Goal: Task Accomplishment & Management: Complete application form

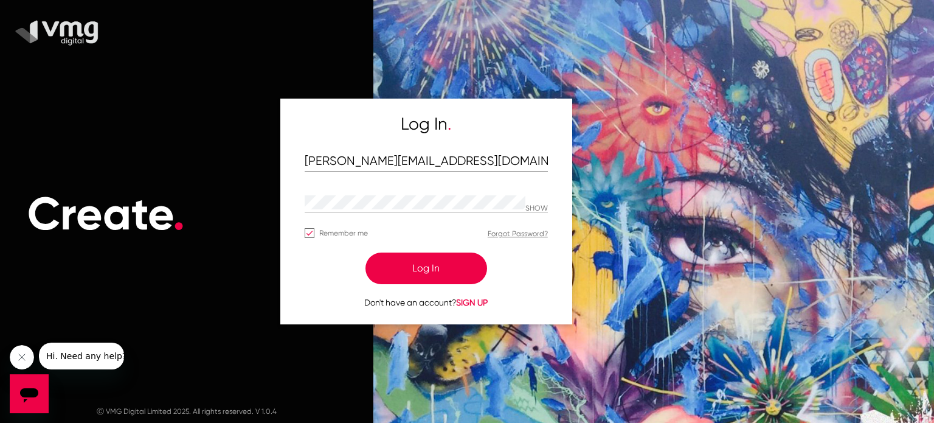
click at [451, 276] on button "Log In" at bounding box center [426, 268] width 122 height 32
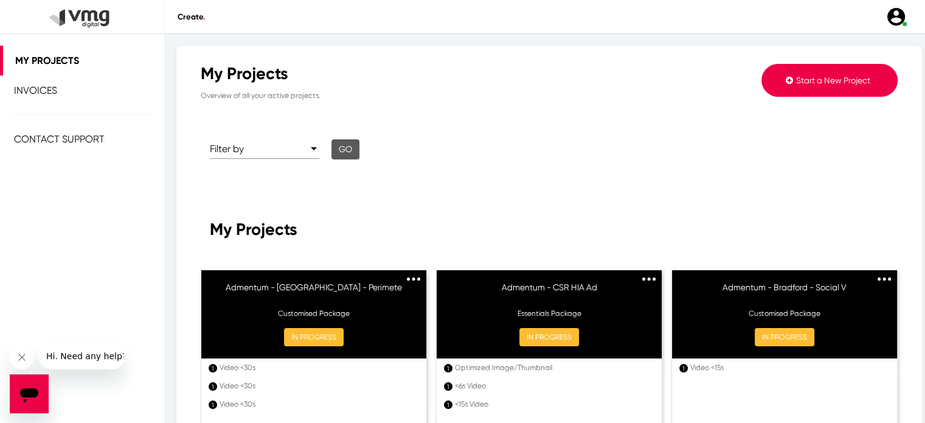
click at [796, 84] on span "Start a New Project" at bounding box center [833, 80] width 74 height 10
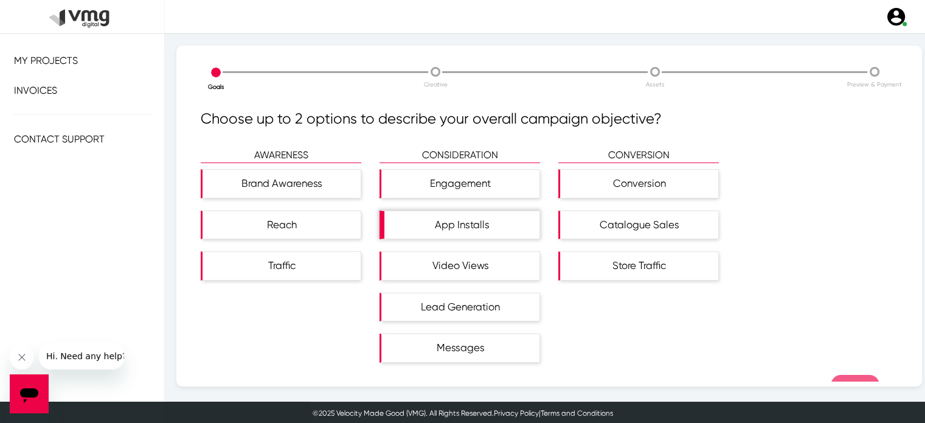
scroll to position [29, 0]
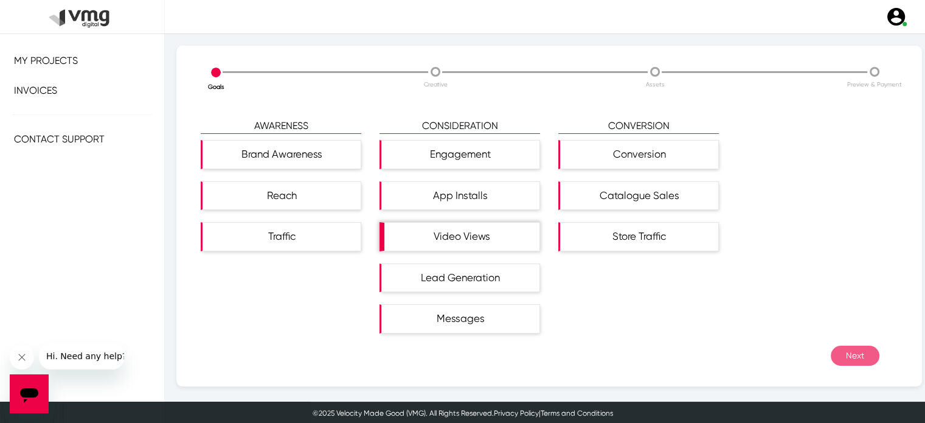
click at [481, 225] on div "Video Views" at bounding box center [461, 237] width 155 height 28
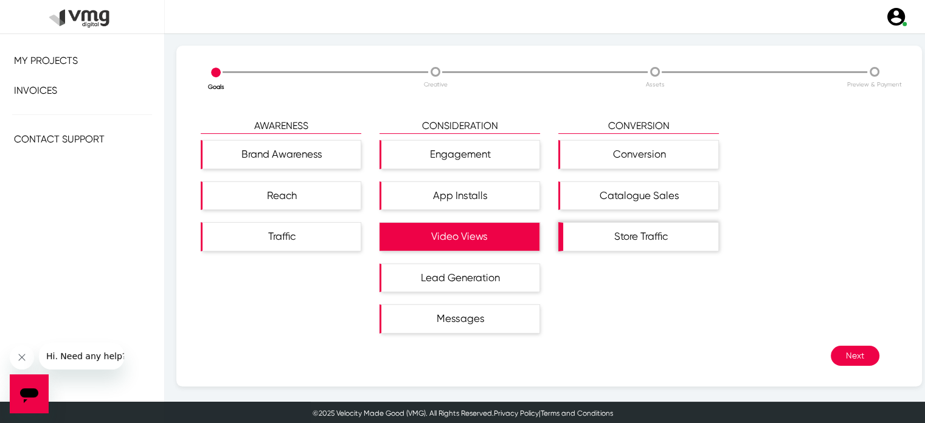
scroll to position [2, 0]
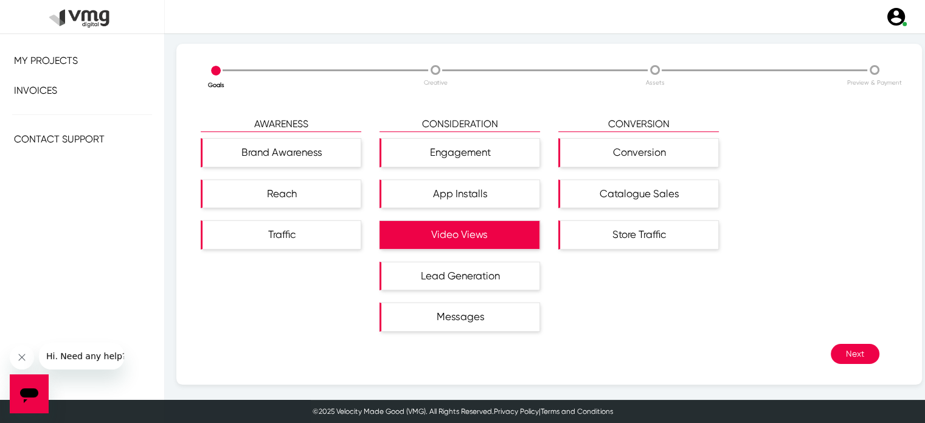
click at [830, 347] on button "Next" at bounding box center [854, 353] width 49 height 20
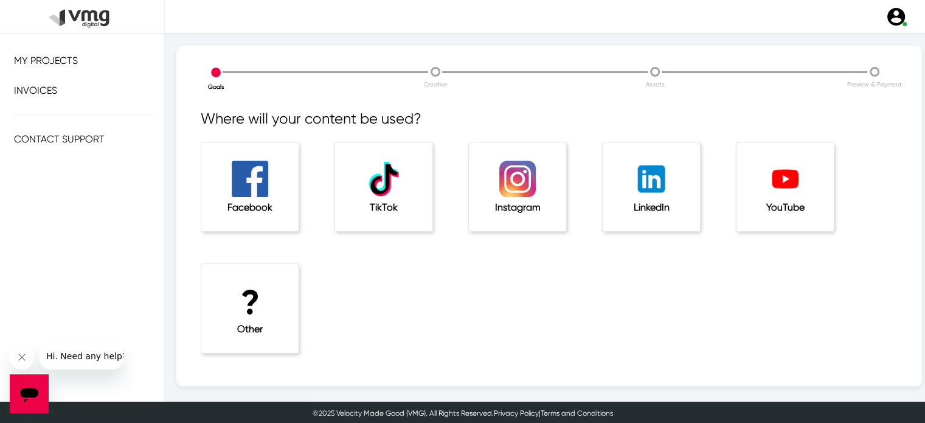
click at [767, 208] on h5 "YouTube" at bounding box center [785, 207] width 49 height 12
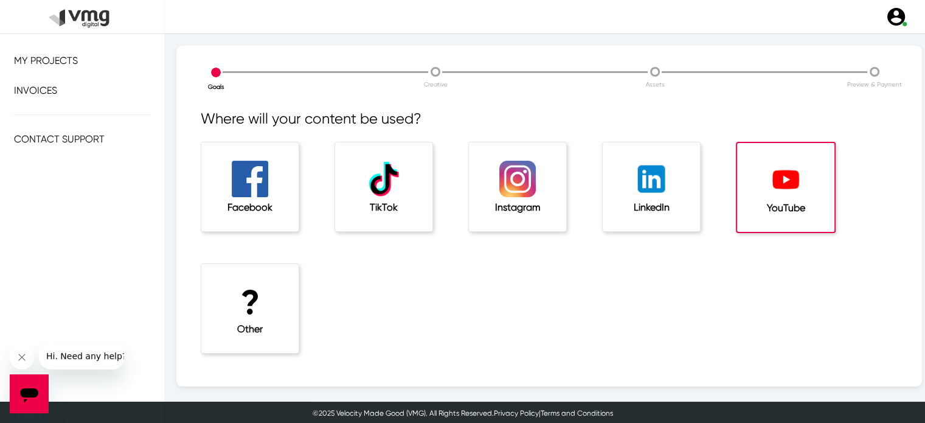
click at [638, 223] on div "LinkedIn" at bounding box center [650, 186] width 97 height 89
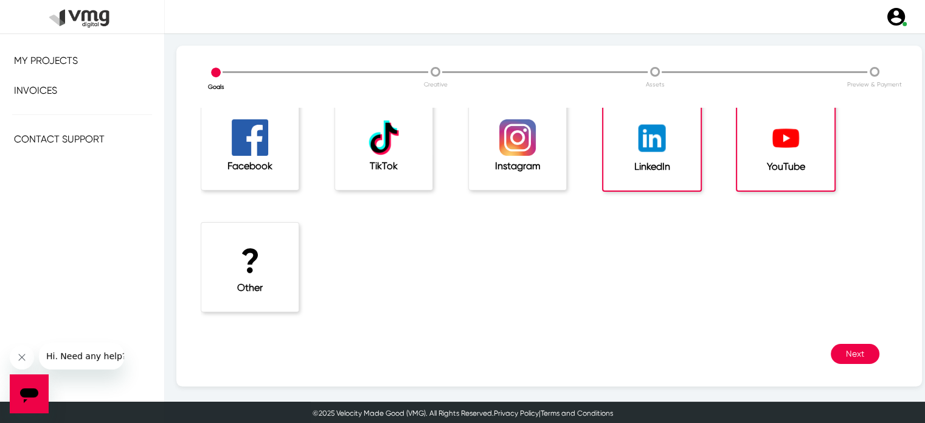
click at [839, 359] on button "Next" at bounding box center [854, 353] width 49 height 20
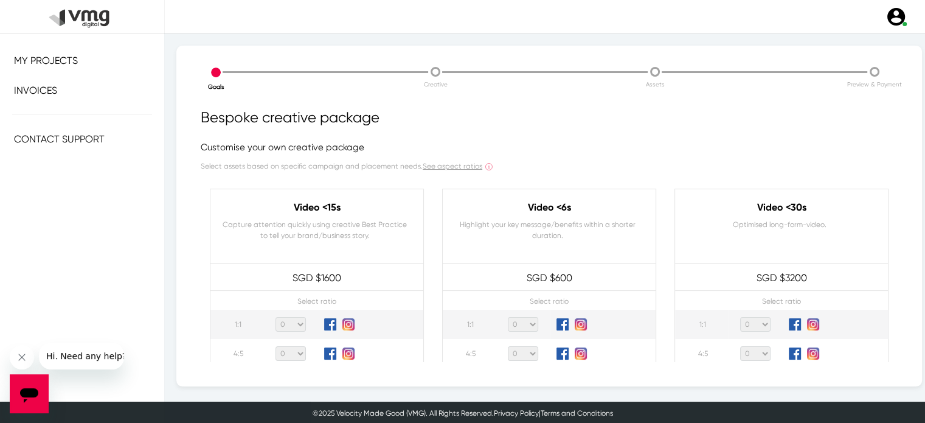
scroll to position [2, 0]
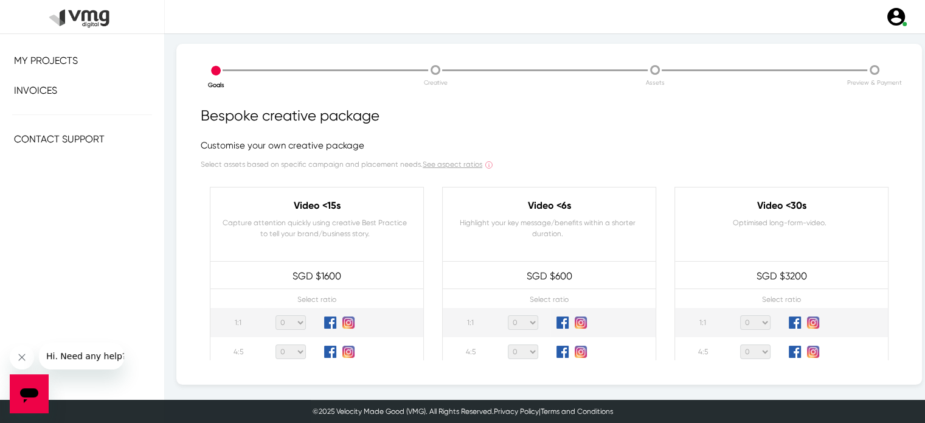
click at [661, 179] on div "Bespoke creative package Customise your own creative package Select assets base…" at bounding box center [549, 232] width 697 height 255
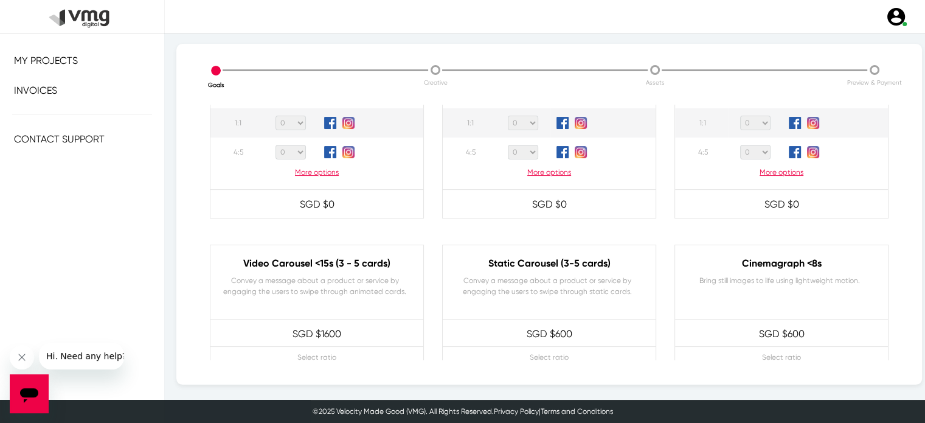
scroll to position [201, 0]
click at [776, 173] on p "More options" at bounding box center [781, 170] width 213 height 11
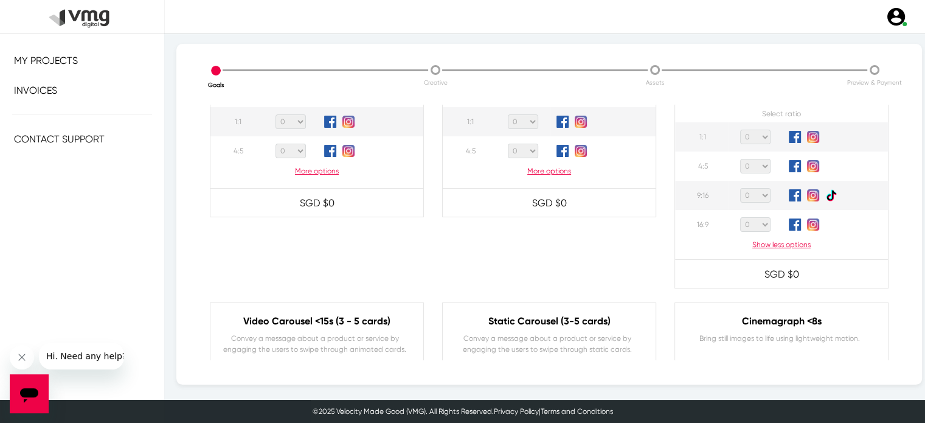
click at [754, 225] on select "0 1 2 3 4 5 6 7 8 9 10 11 12 13 14 15 16 17 18 19 20" at bounding box center [755, 224] width 30 height 15
select select "1"
click at [740, 217] on select "0 1 2 3 4 5 6 7 8 9 10 11 12 13 14 15 16 17 18 19 20" at bounding box center [755, 224] width 30 height 15
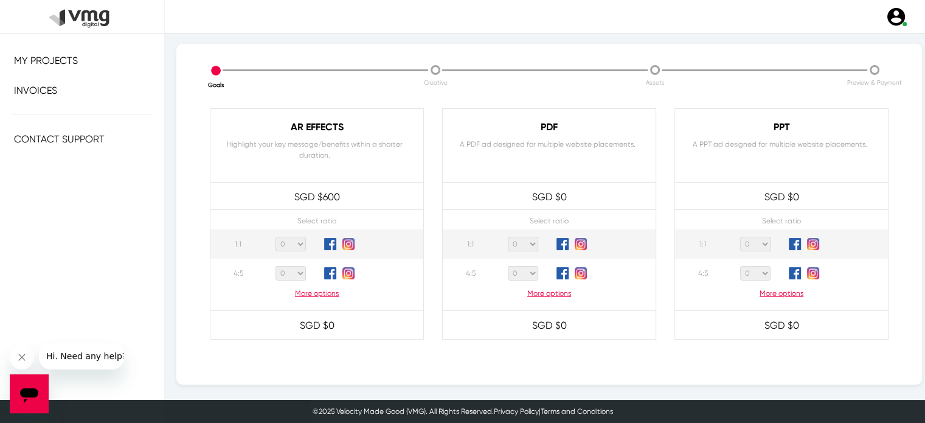
scroll to position [1207, 0]
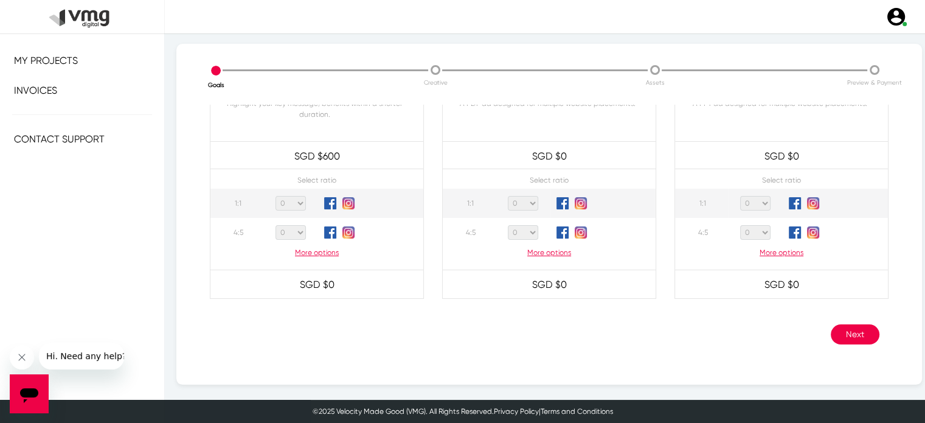
click at [845, 332] on button "Next" at bounding box center [854, 334] width 49 height 20
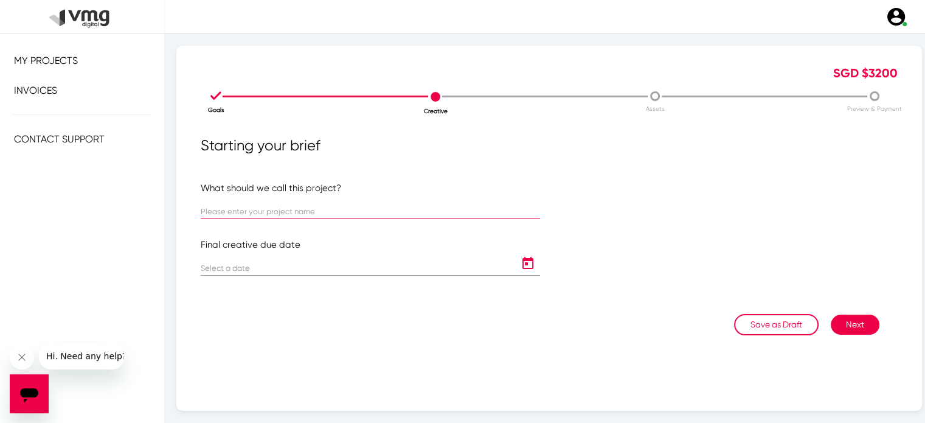
click at [277, 209] on input "text" at bounding box center [370, 211] width 339 height 9
type input "Admentum - CSR Exteriors Video"
click at [522, 266] on icon "Open calendar" at bounding box center [527, 263] width 19 height 15
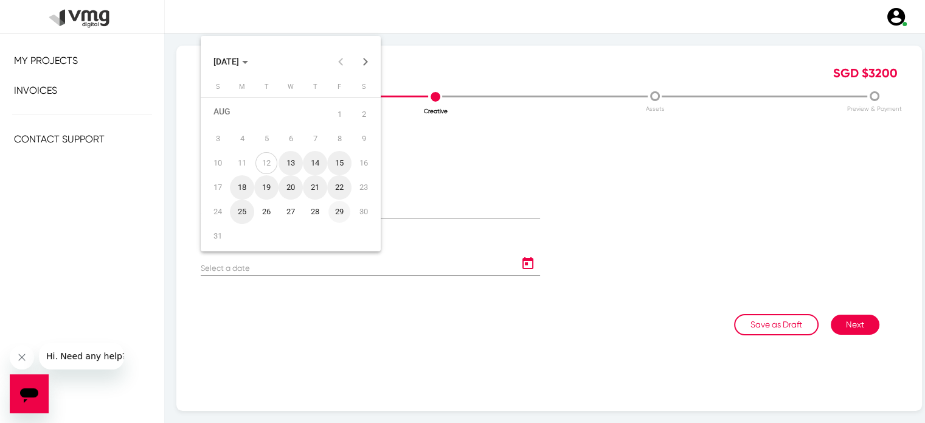
click at [336, 211] on div "29" at bounding box center [339, 212] width 22 height 22
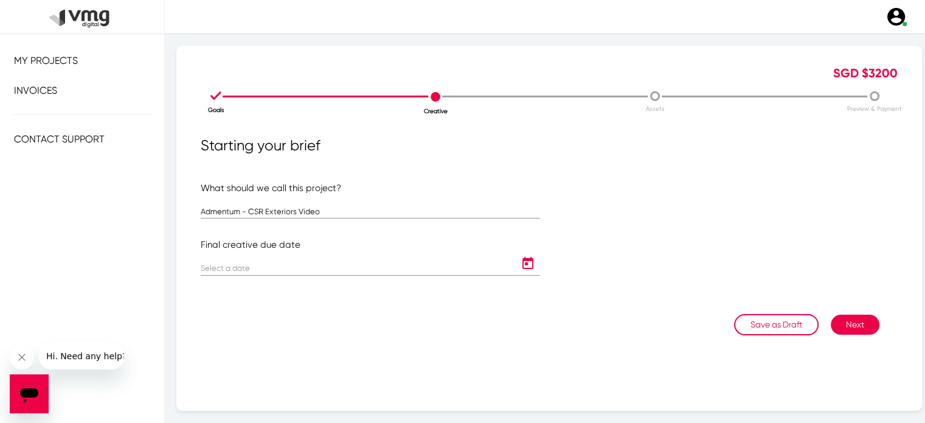
type input "[DATE]"
click at [839, 330] on button "Next" at bounding box center [854, 324] width 49 height 20
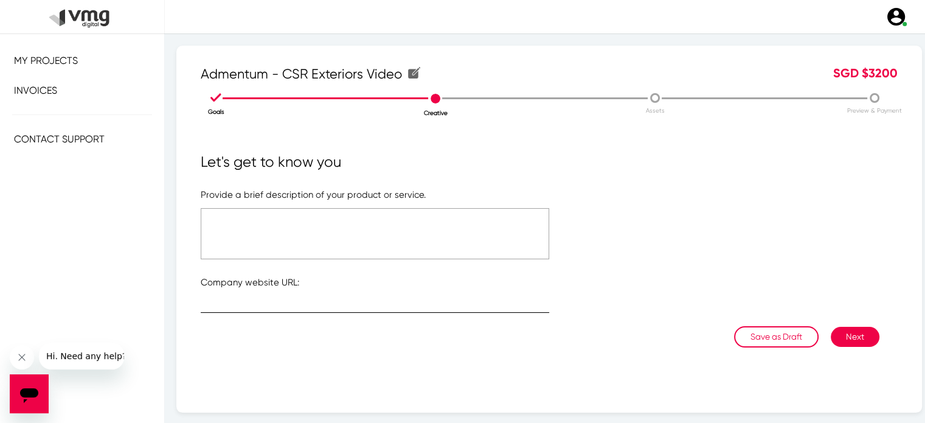
click at [308, 299] on div at bounding box center [375, 301] width 348 height 24
click at [305, 303] on input "text" at bounding box center [375, 305] width 348 height 9
paste input "[URL][DOMAIN_NAME]"
type input "[URL][DOMAIN_NAME]"
click at [253, 233] on textarea at bounding box center [375, 233] width 348 height 51
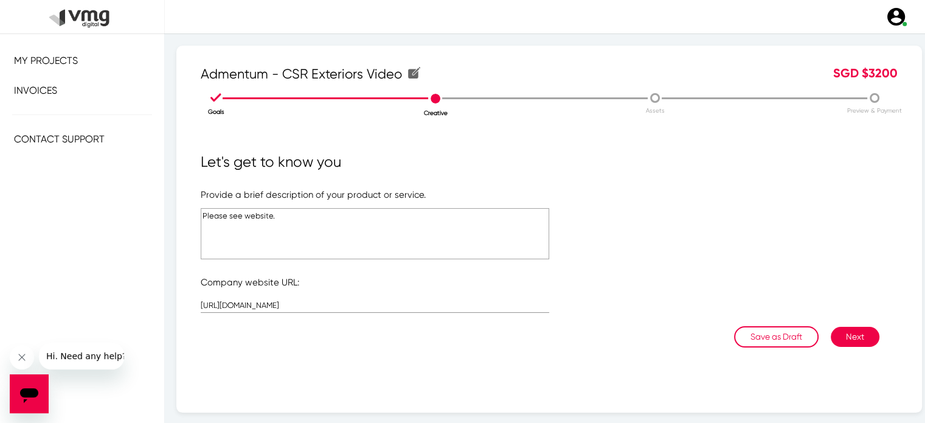
type textarea "Please see website."
click at [845, 337] on button "Next" at bounding box center [854, 336] width 49 height 20
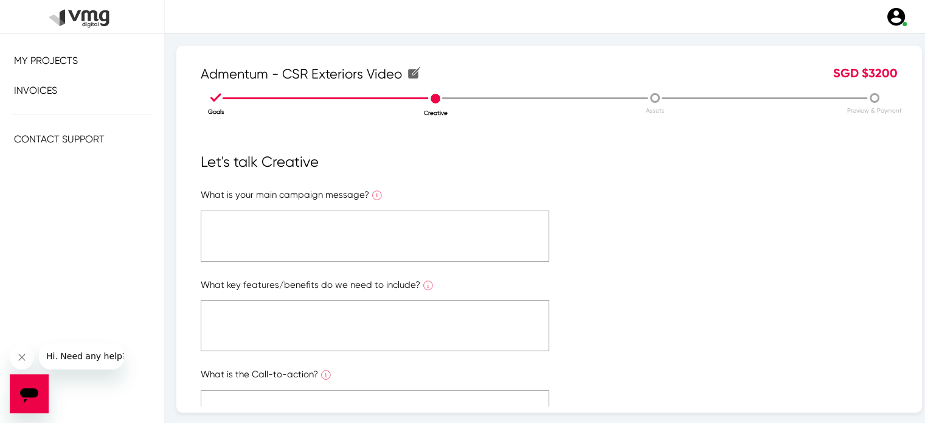
scroll to position [253, 0]
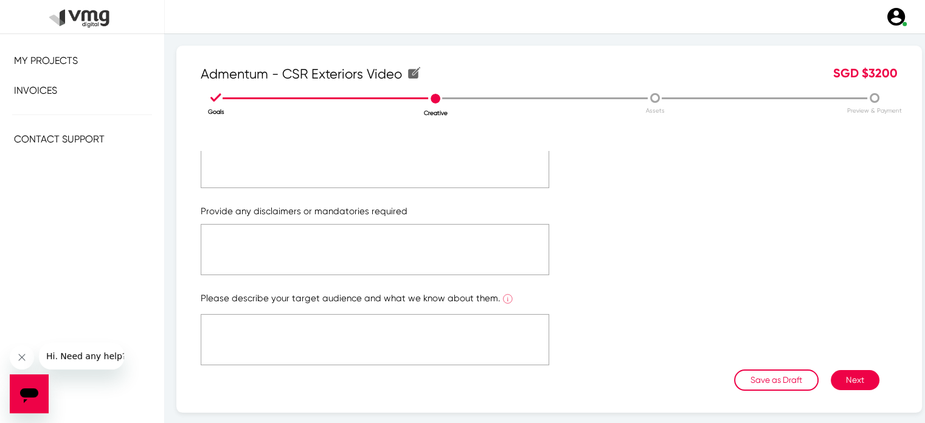
click at [386, 320] on textarea at bounding box center [375, 339] width 348 height 51
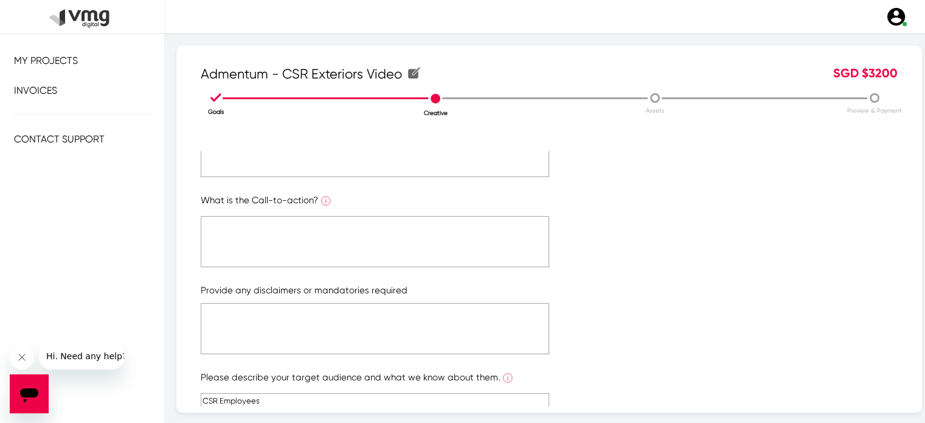
type textarea "CSR Employees"
click at [331, 327] on textarea at bounding box center [375, 328] width 348 height 51
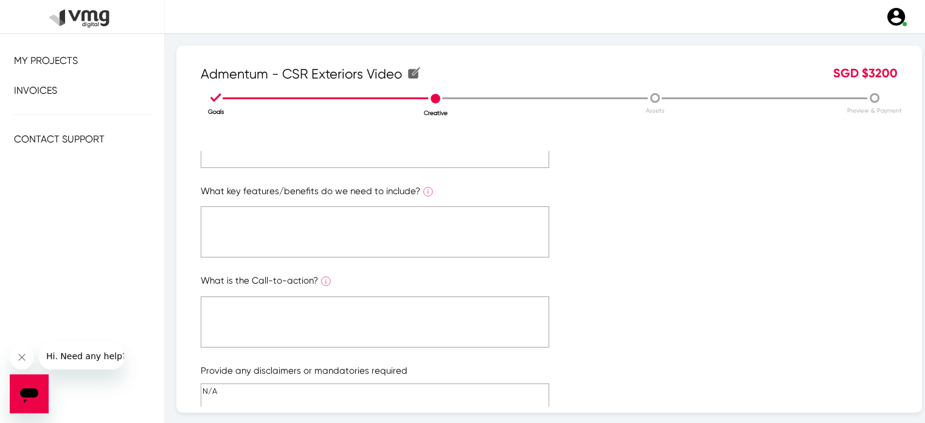
type textarea "N/A"
click at [286, 320] on textarea at bounding box center [375, 321] width 348 height 51
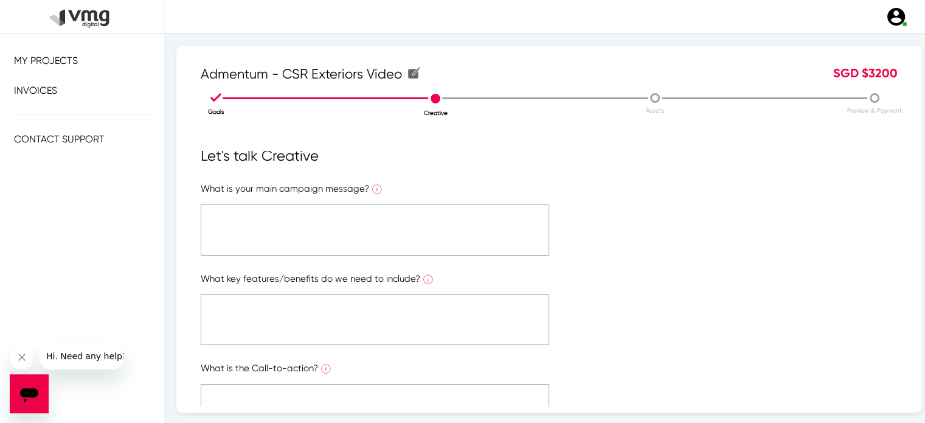
scroll to position [0, 0]
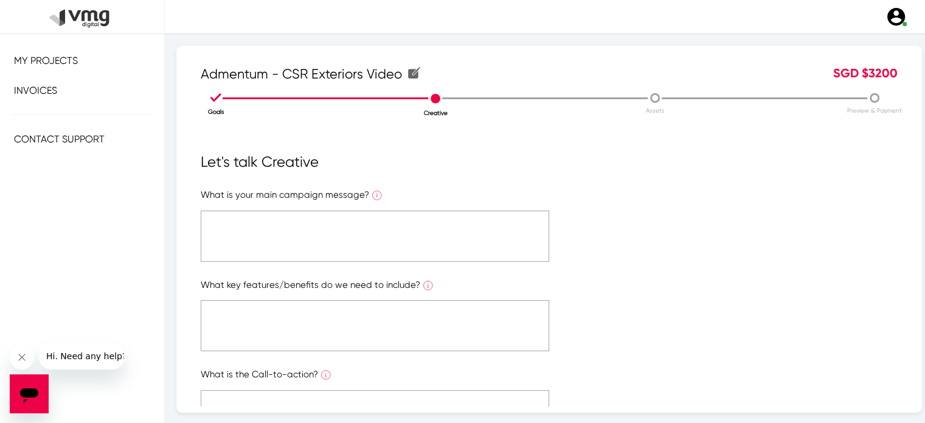
click at [250, 237] on textarea at bounding box center [375, 235] width 348 height 51
paste textarea "“Every Postcode, Every Street, Every Facade.” The video should inspire belief, …"
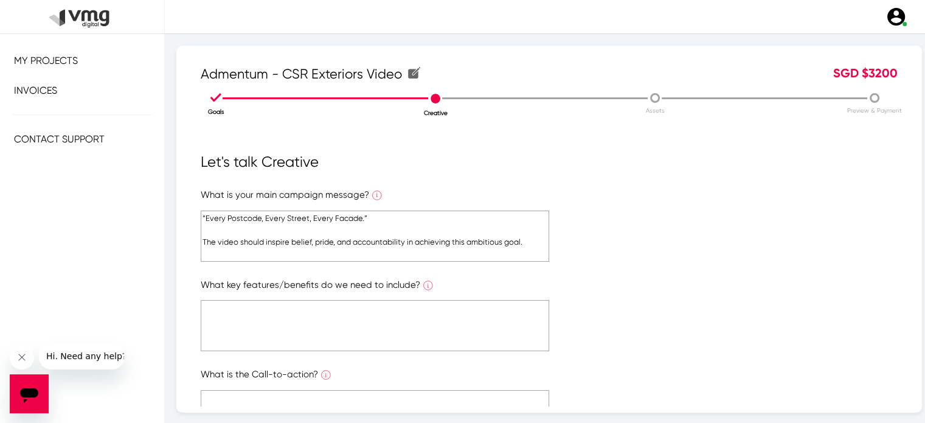
type textarea "“Every Postcode, Every Street, Every Facade.” The video should inspire belief, …"
click at [240, 311] on textarea at bounding box center [375, 325] width 348 height 51
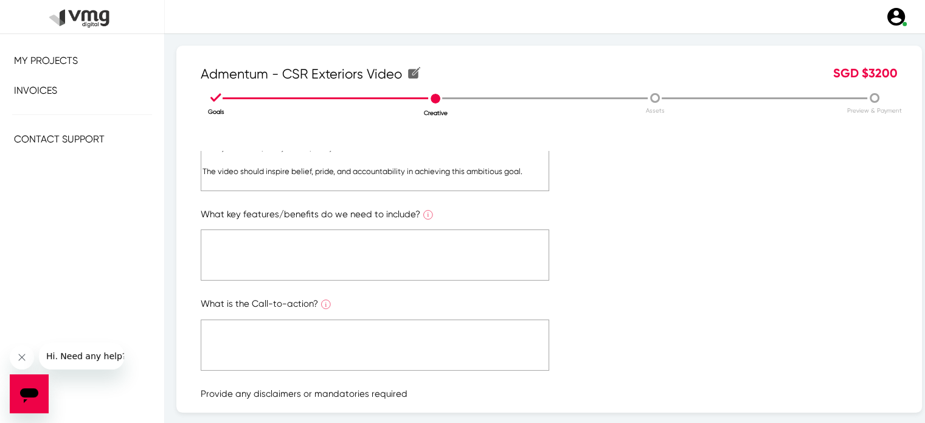
scroll to position [71, 0]
paste textarea "Lor ipsum dol sita co ad el SED. Doei temp IN ut labo et dolo m aliquaenim adm …"
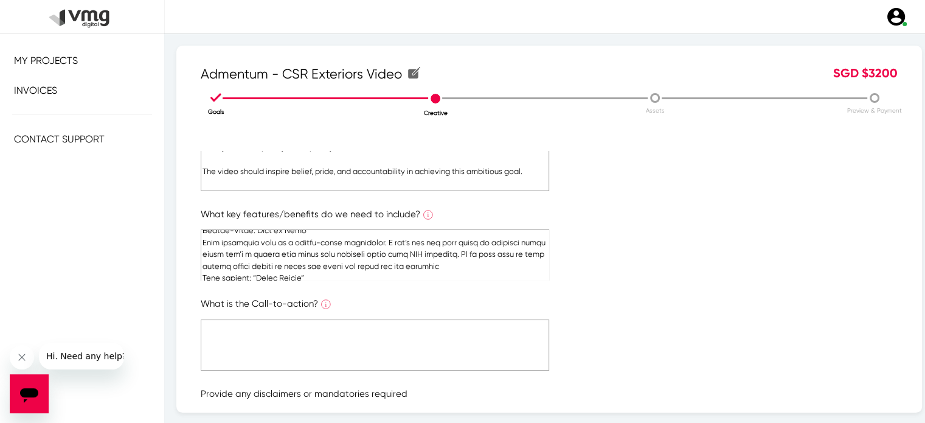
scroll to position [253, 0]
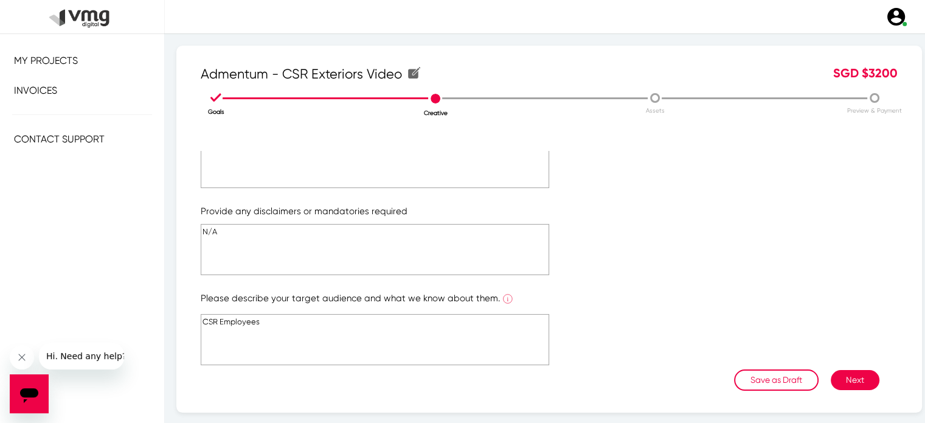
type textarea "Lor ipsum dol sita co ad el SED. Doei temp IN ut labo et dolo m aliquaenim adm …"
click at [342, 160] on textarea at bounding box center [375, 162] width 348 height 51
type textarea "N/A"
click at [847, 376] on button "Next" at bounding box center [854, 380] width 49 height 20
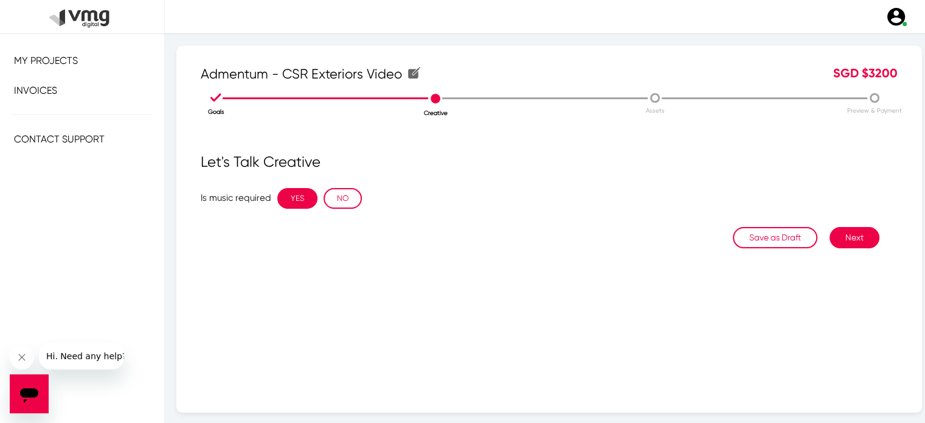
click at [307, 195] on button "YES" at bounding box center [297, 198] width 40 height 21
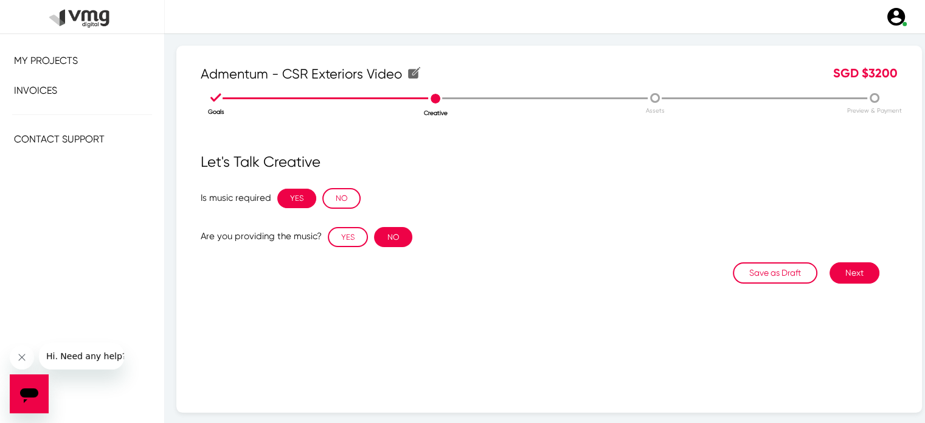
click at [384, 238] on button "NO" at bounding box center [393, 237] width 38 height 21
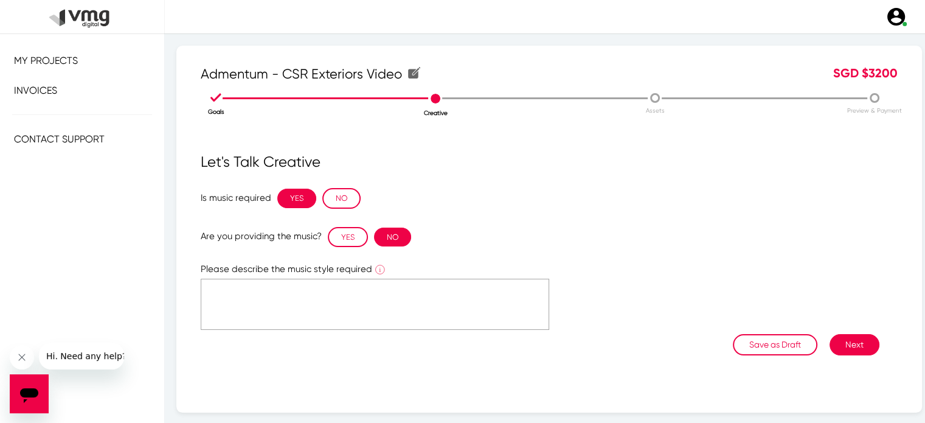
click at [440, 306] on textarea at bounding box center [375, 303] width 348 height 51
type textarea "Corporate energetic"
click at [835, 346] on button "Next" at bounding box center [854, 344] width 50 height 21
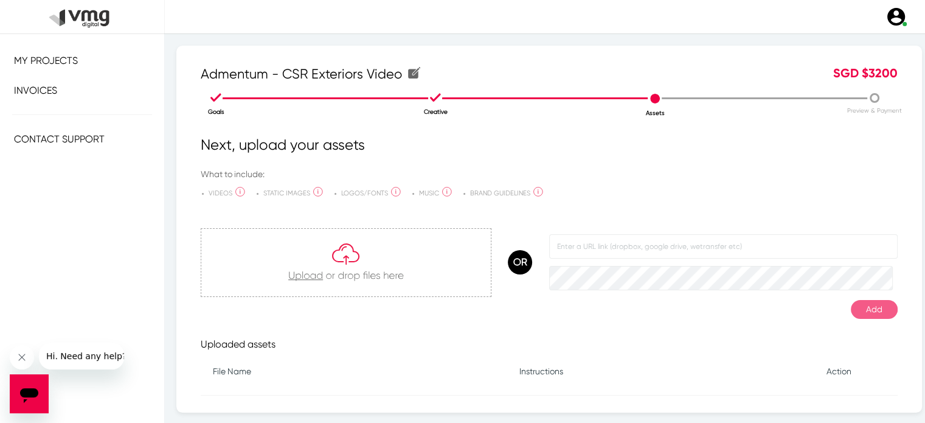
scroll to position [46, 0]
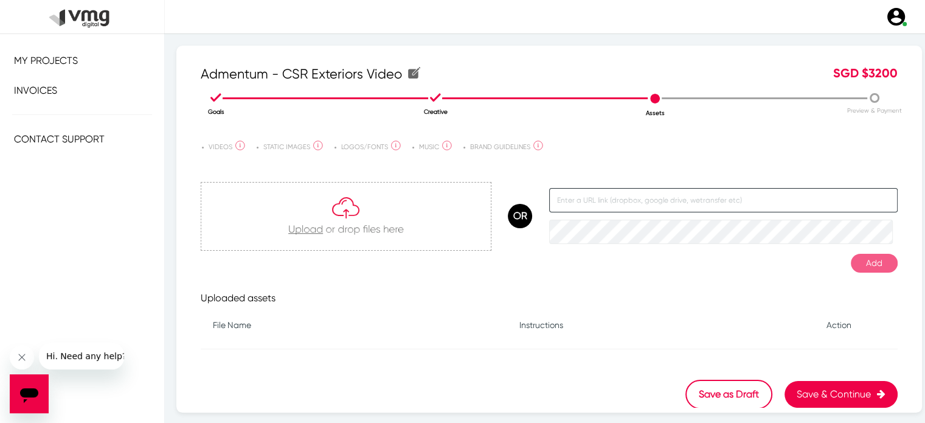
click at [569, 211] on input "text" at bounding box center [723, 200] width 348 height 24
paste input "[URL][DOMAIN_NAME]"
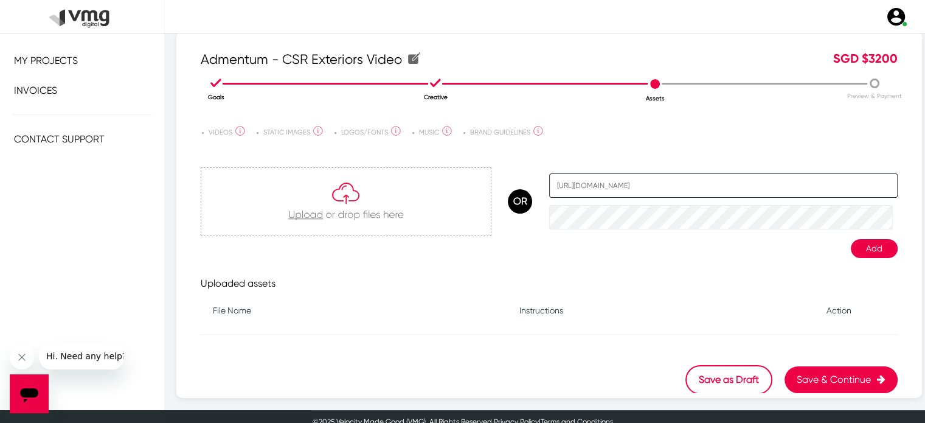
scroll to position [16, 0]
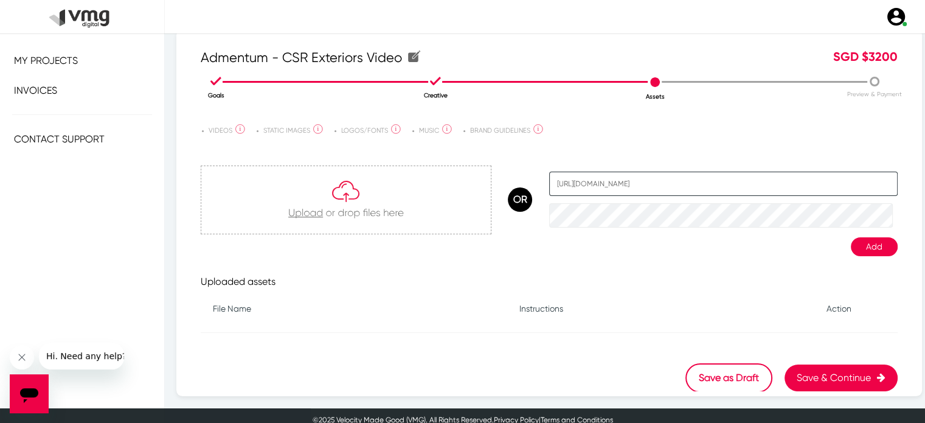
type input "[URL][DOMAIN_NAME]"
click at [852, 244] on button "Add" at bounding box center [874, 246] width 47 height 19
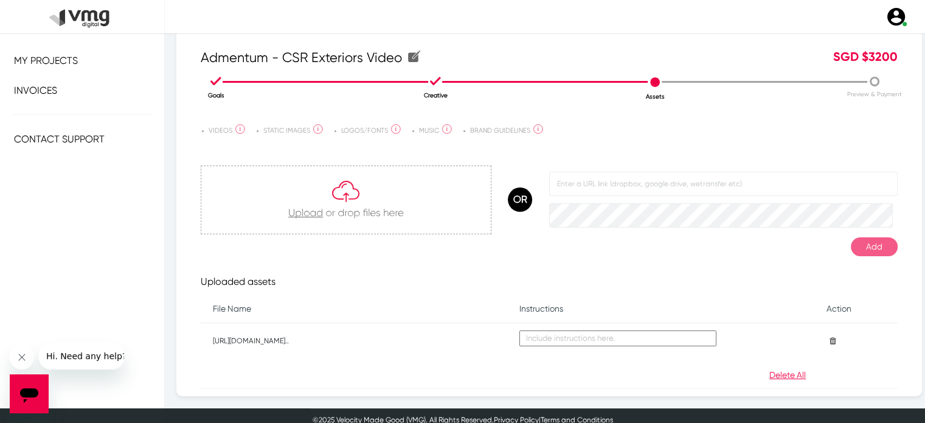
click at [607, 342] on textarea at bounding box center [617, 338] width 197 height 16
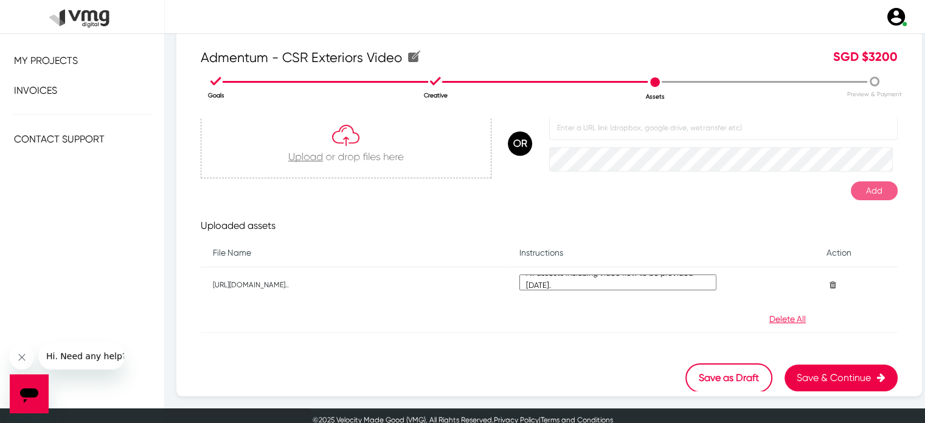
type textarea "All assests including video flow to be provided [DATE]."
click at [816, 387] on button "Save & Continue" at bounding box center [840, 377] width 113 height 27
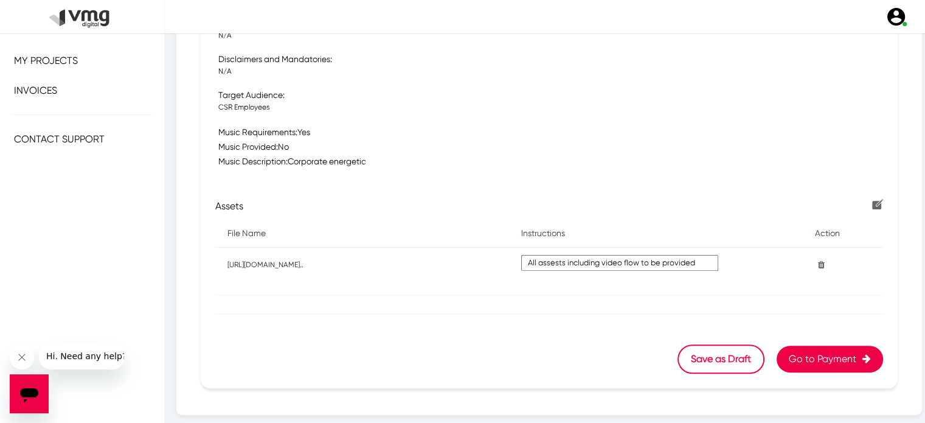
scroll to position [652, 0]
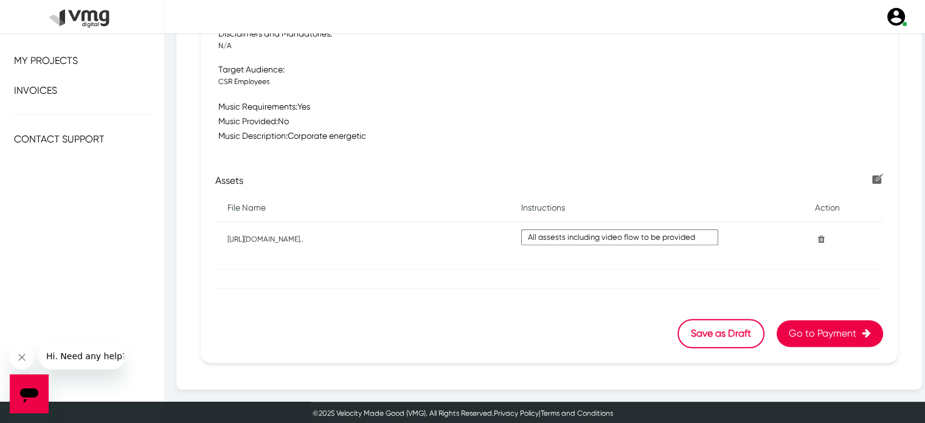
click at [801, 323] on button "Go to Payment" at bounding box center [829, 333] width 106 height 27
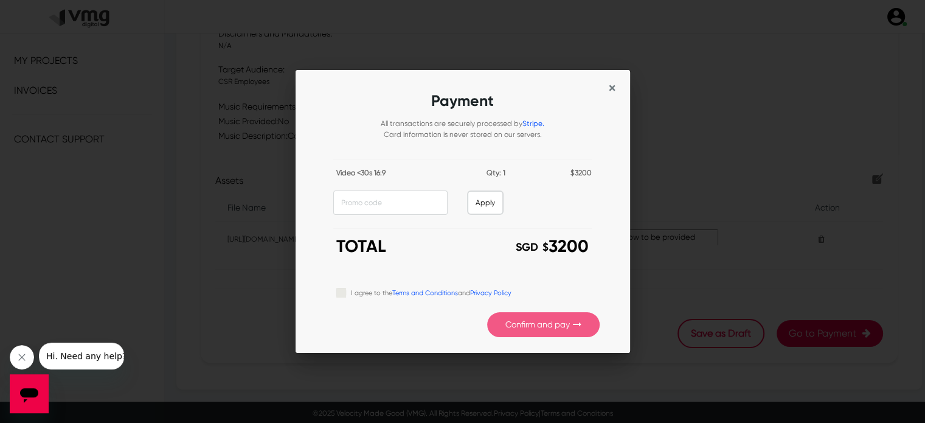
scroll to position [0, 0]
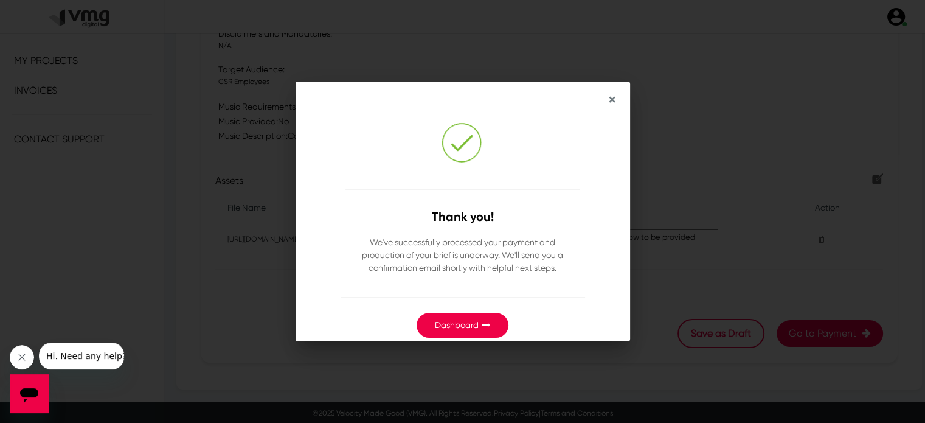
click at [478, 328] on link "Dashboard" at bounding box center [457, 325] width 44 height 10
